Goal: Task Accomplishment & Management: Manage account settings

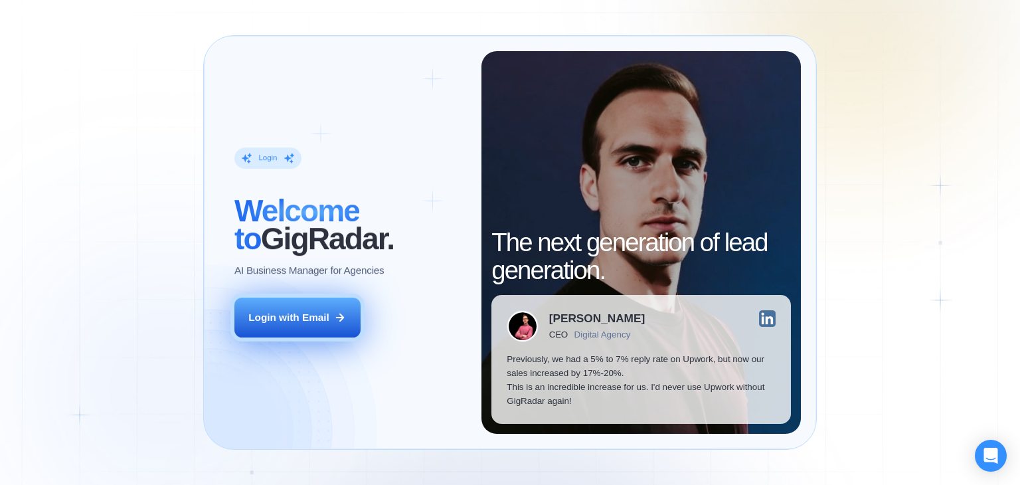
click at [339, 320] on icon at bounding box center [340, 317] width 12 height 12
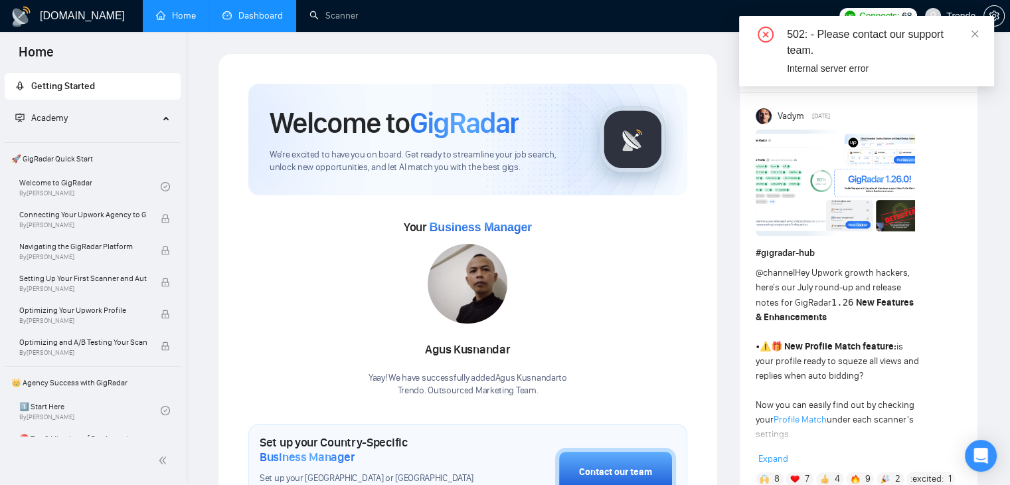
click at [266, 20] on link "Dashboard" at bounding box center [252, 15] width 60 height 11
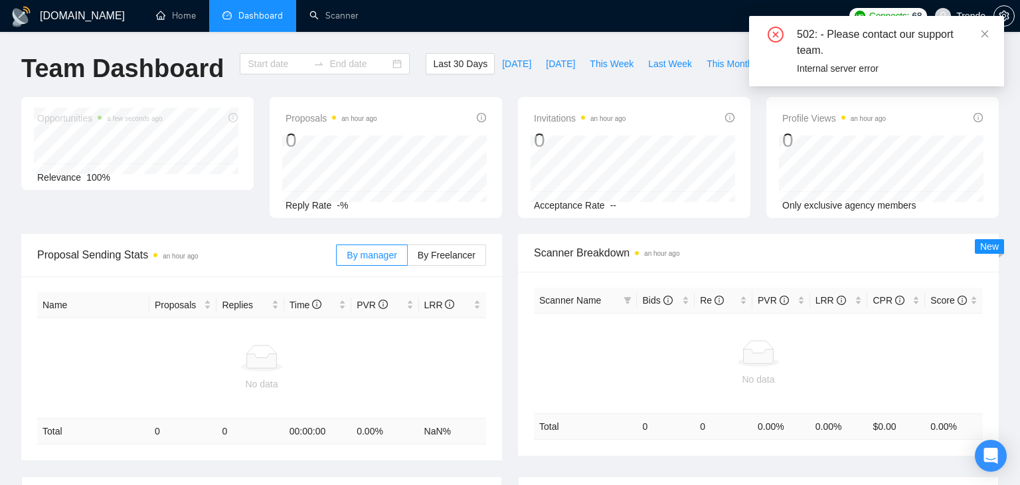
type input "2025-08-26"
type input "2025-09-25"
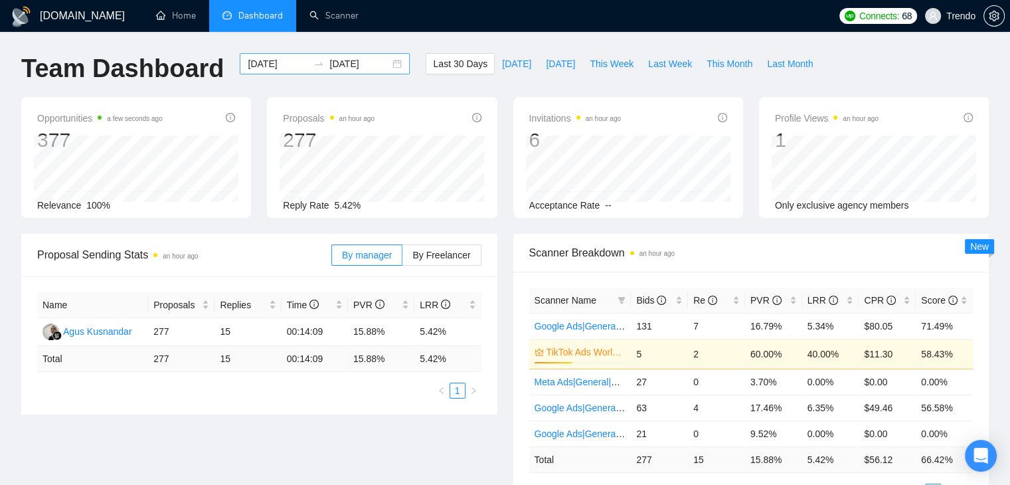
click at [284, 64] on input "2025-08-26" at bounding box center [278, 63] width 60 height 15
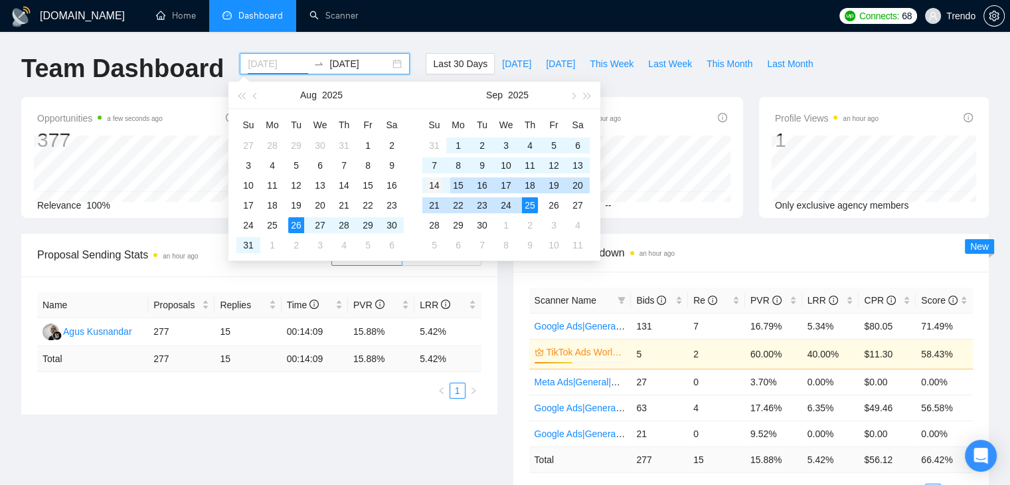
type input "2025-09-14"
click at [438, 184] on div "14" at bounding box center [434, 185] width 16 height 16
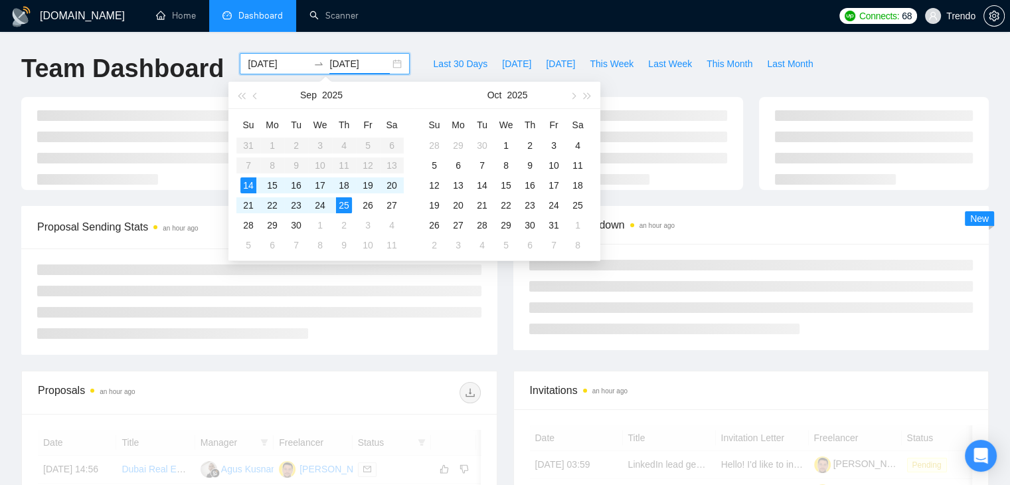
click at [863, 67] on div "Team Dashboard 2025-09-14 2025-09-25 Last 30 Days Today Yesterday This Week Las…" at bounding box center [505, 75] width 984 height 44
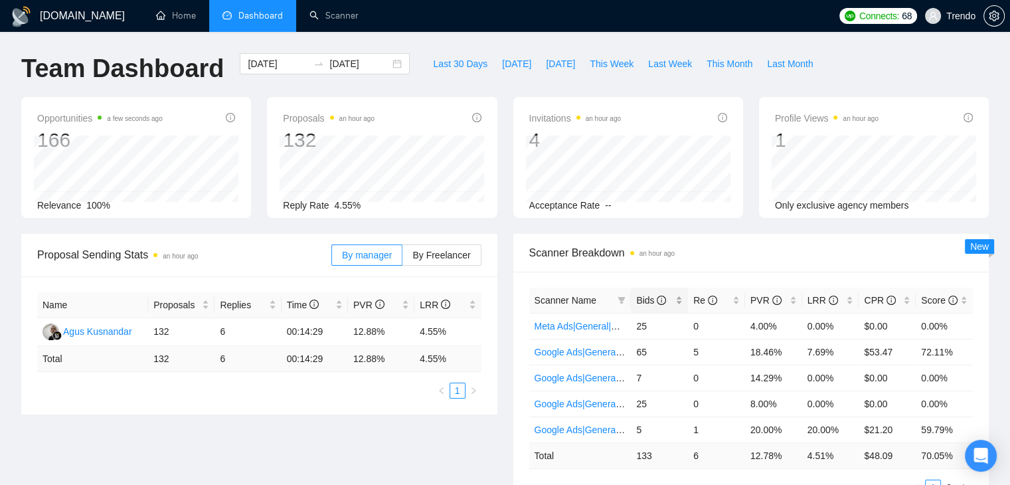
click at [642, 296] on span "Bids" at bounding box center [651, 300] width 30 height 11
